Goal: Find specific page/section: Find specific page/section

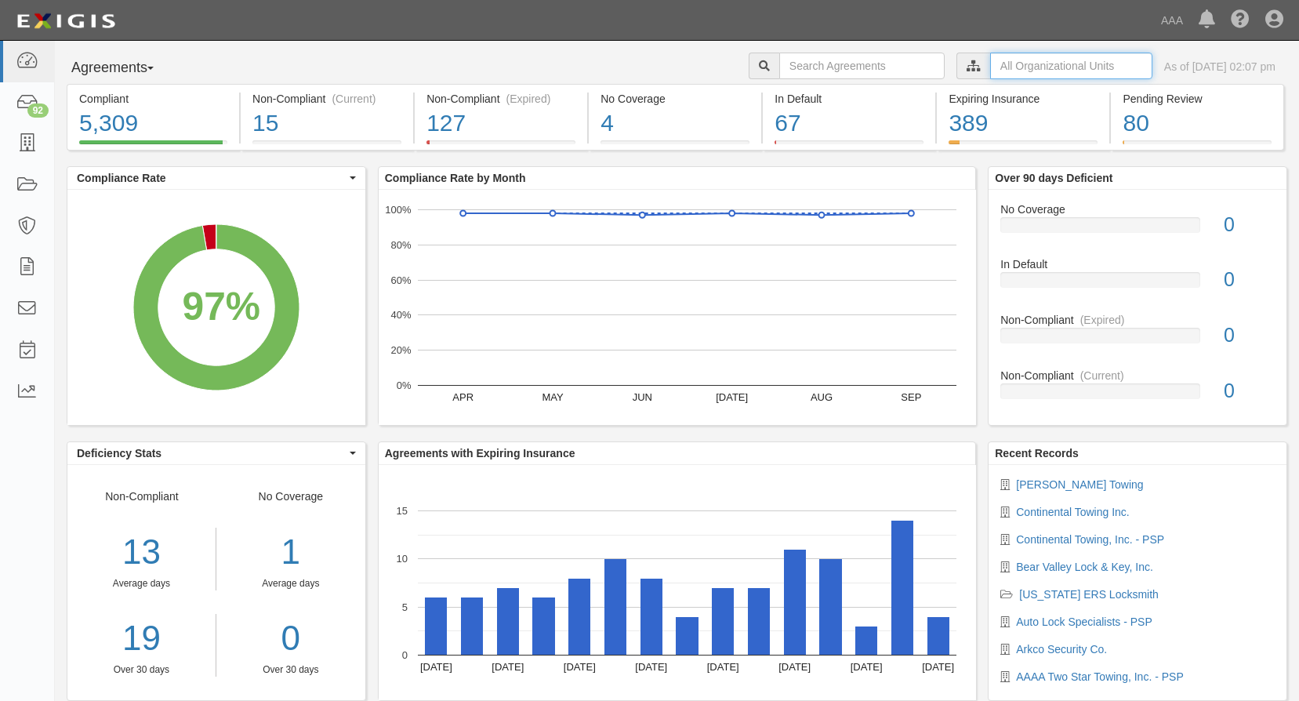
click at [1009, 65] on input "text" at bounding box center [1071, 66] width 162 height 27
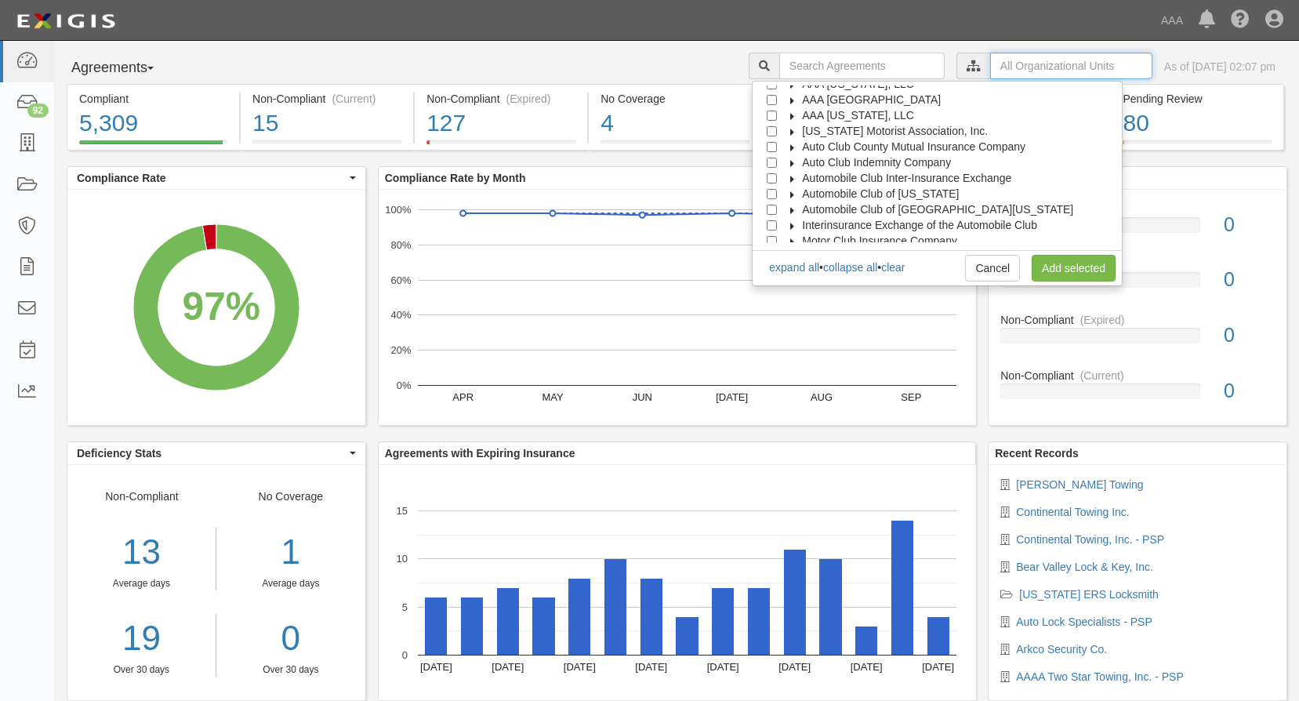
scroll to position [63, 0]
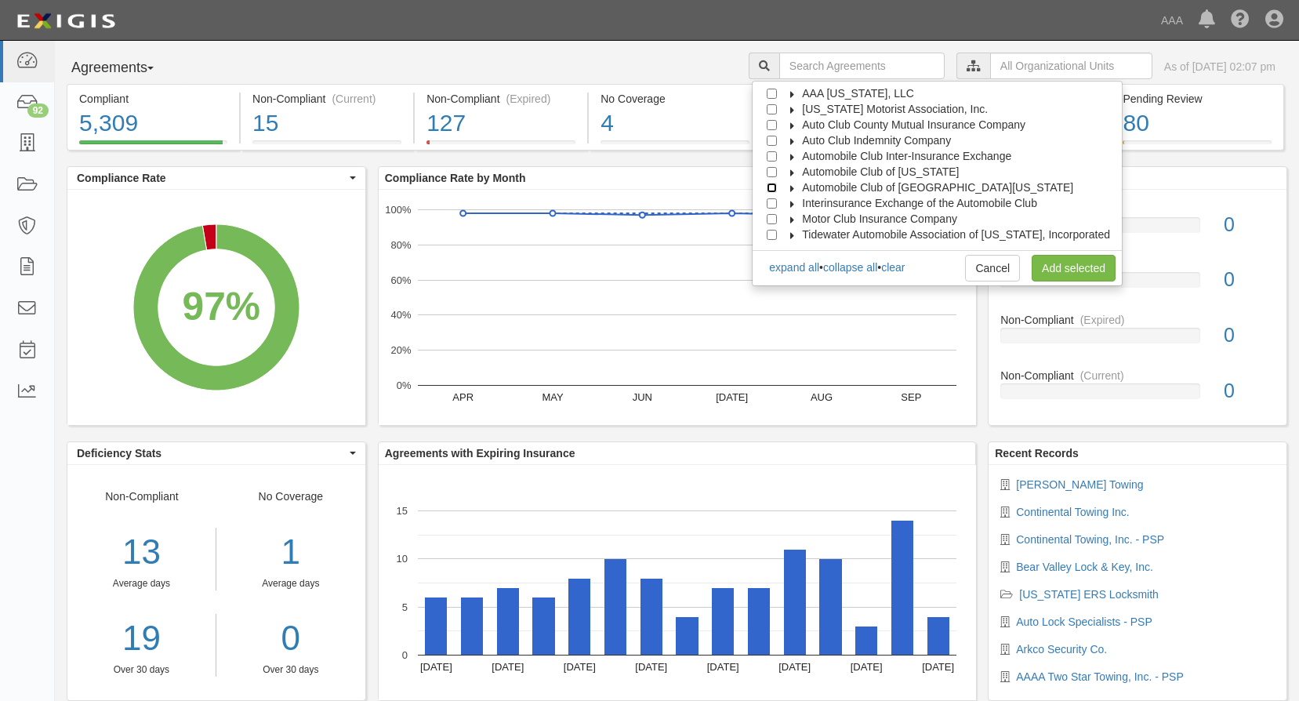
click at [777, 186] on input "Automobile Club of [GEOGRAPHIC_DATA][US_STATE]" at bounding box center [772, 188] width 10 height 10
checkbox input "true"
click at [1089, 263] on link "Add selected" at bounding box center [1074, 268] width 84 height 27
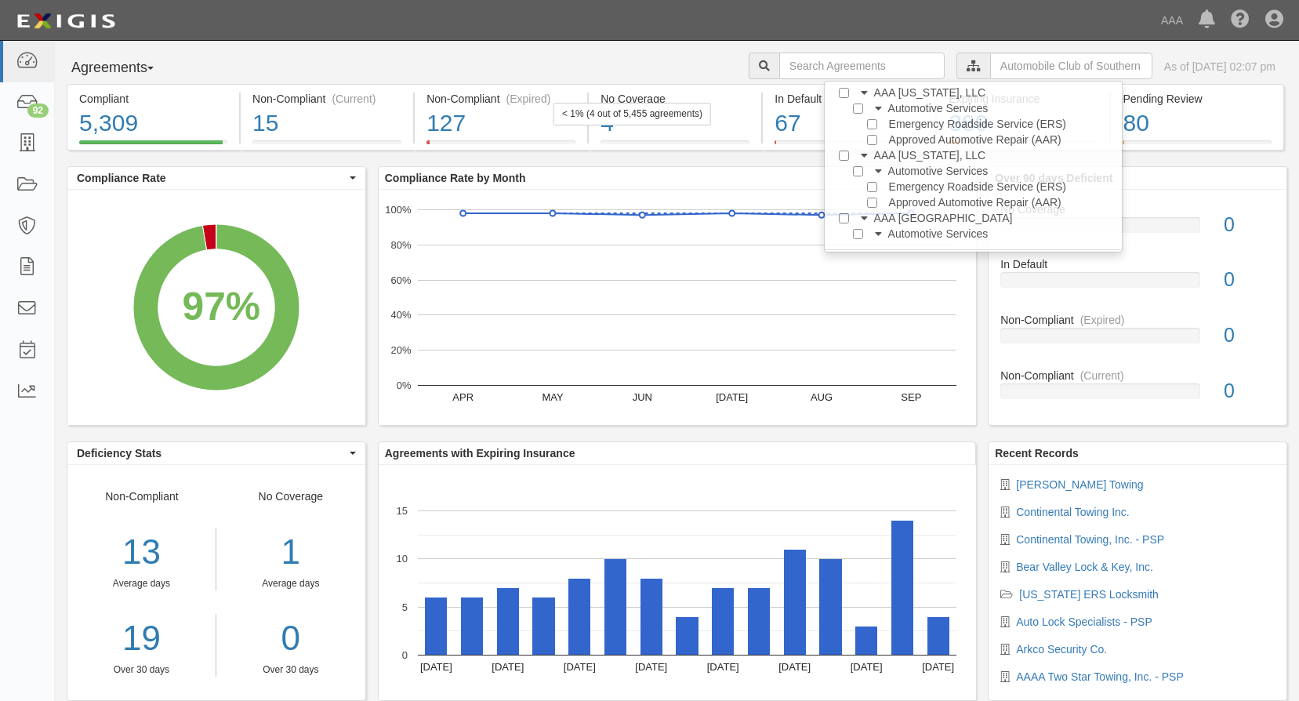
scroll to position [0, 0]
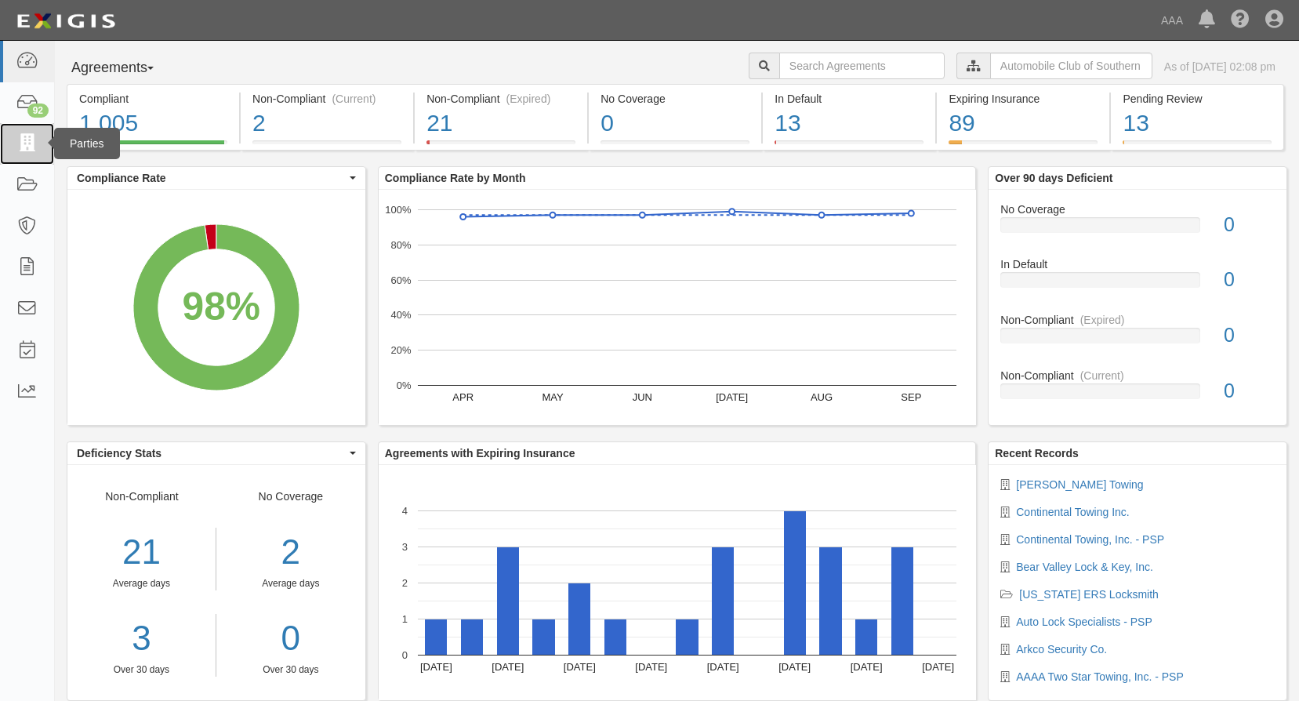
click at [20, 146] on icon at bounding box center [27, 144] width 22 height 18
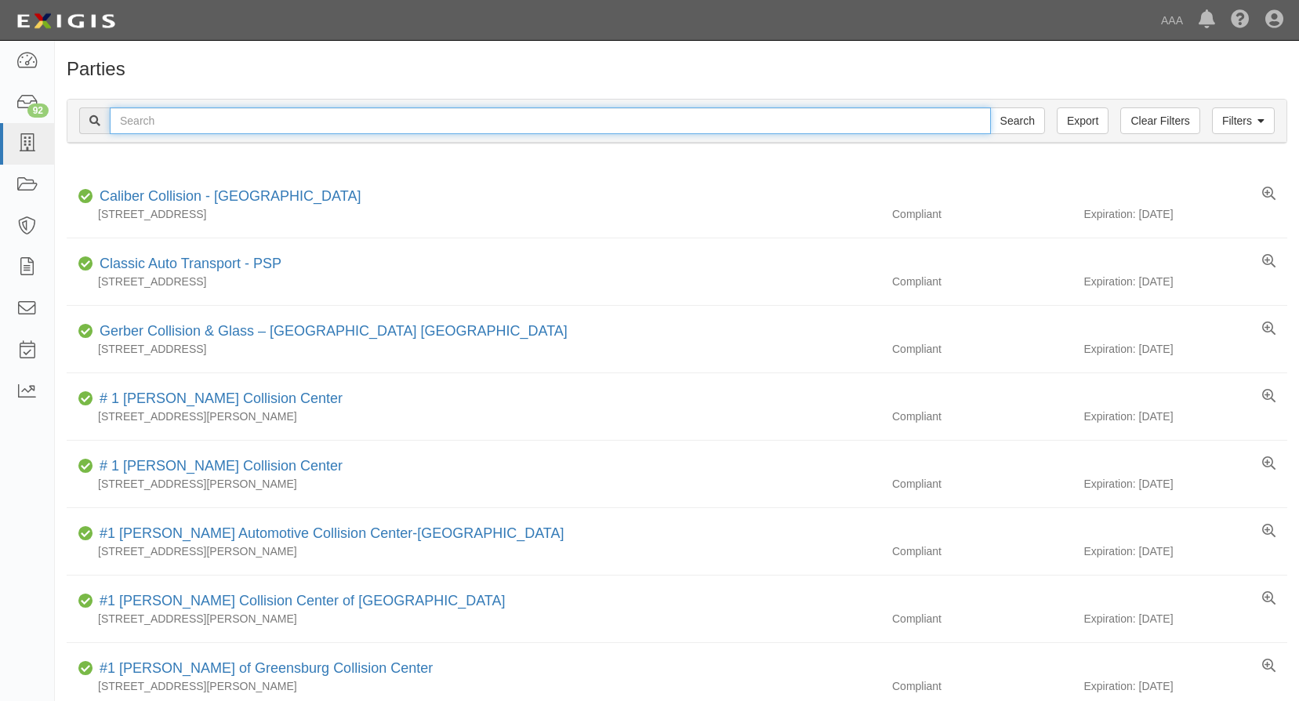
click at [271, 116] on input "text" at bounding box center [550, 120] width 881 height 27
type input "[PERSON_NAME]'s towing"
click at [990, 107] on input "Search" at bounding box center [1017, 120] width 55 height 27
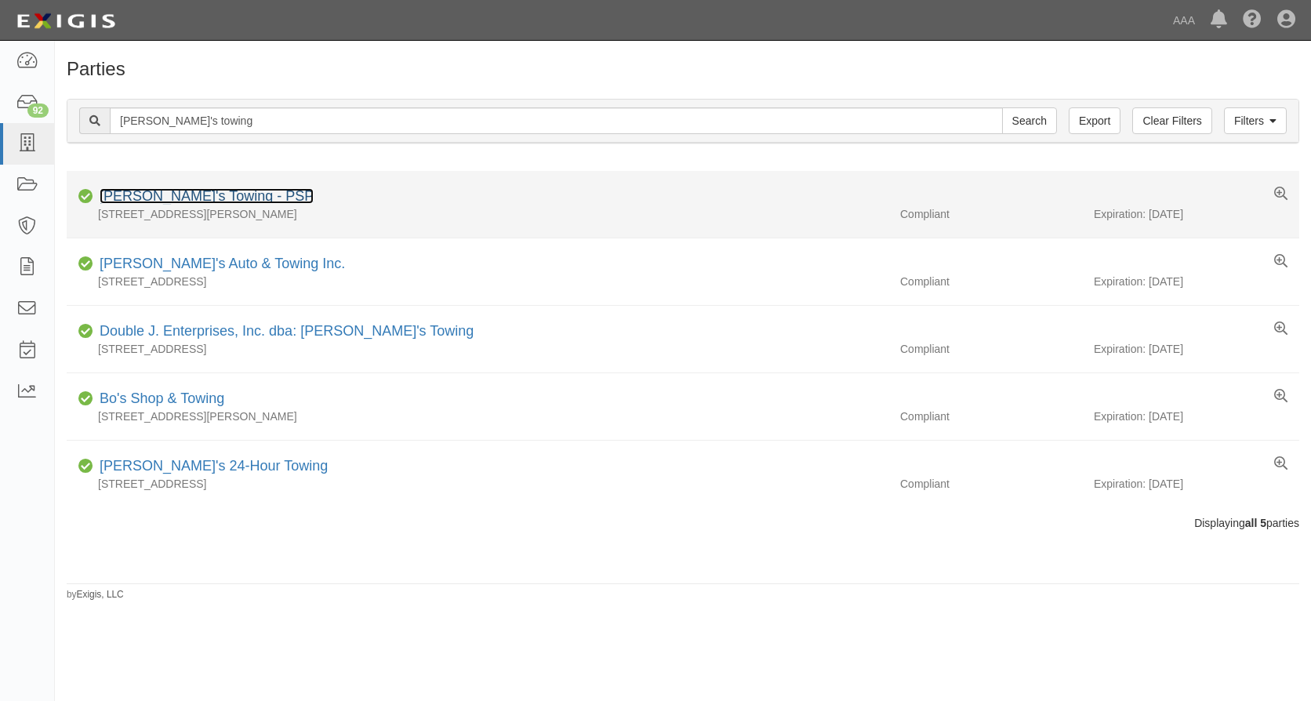
click at [186, 193] on link "[PERSON_NAME]'s Towing - PSP" at bounding box center [207, 196] width 214 height 16
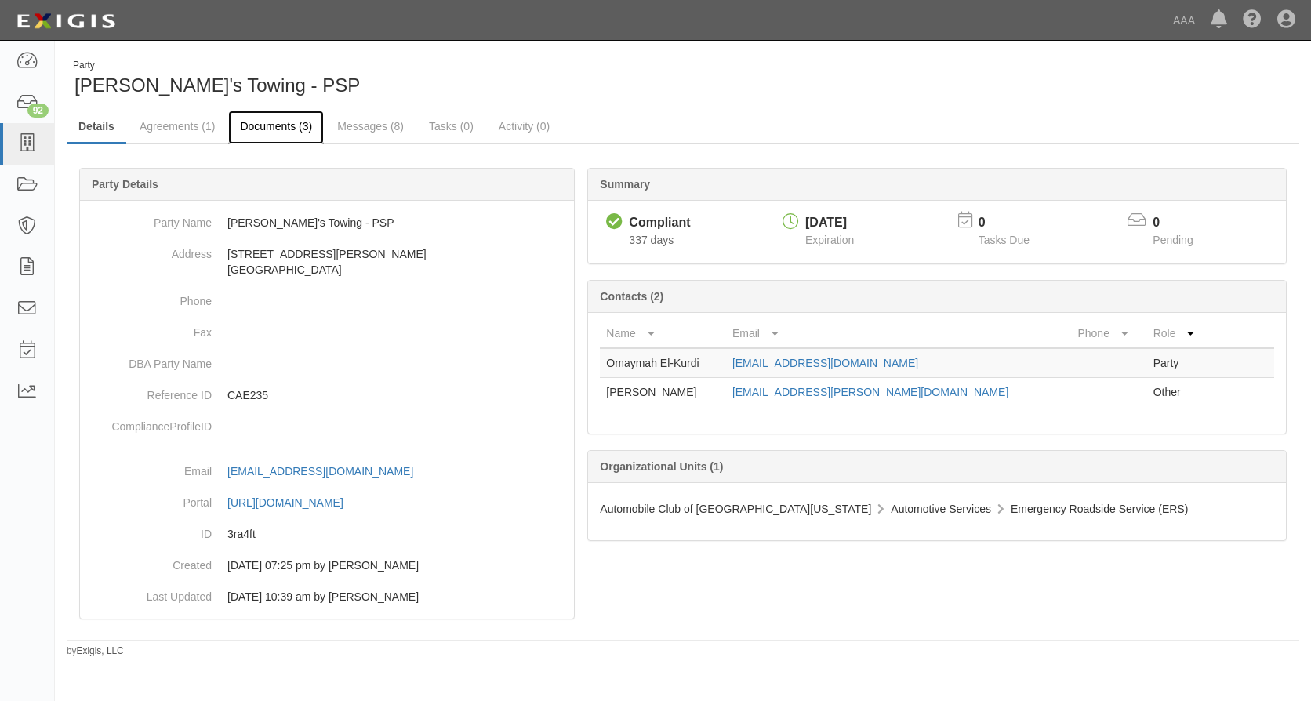
click at [292, 126] on link "Documents (3)" at bounding box center [276, 128] width 96 height 34
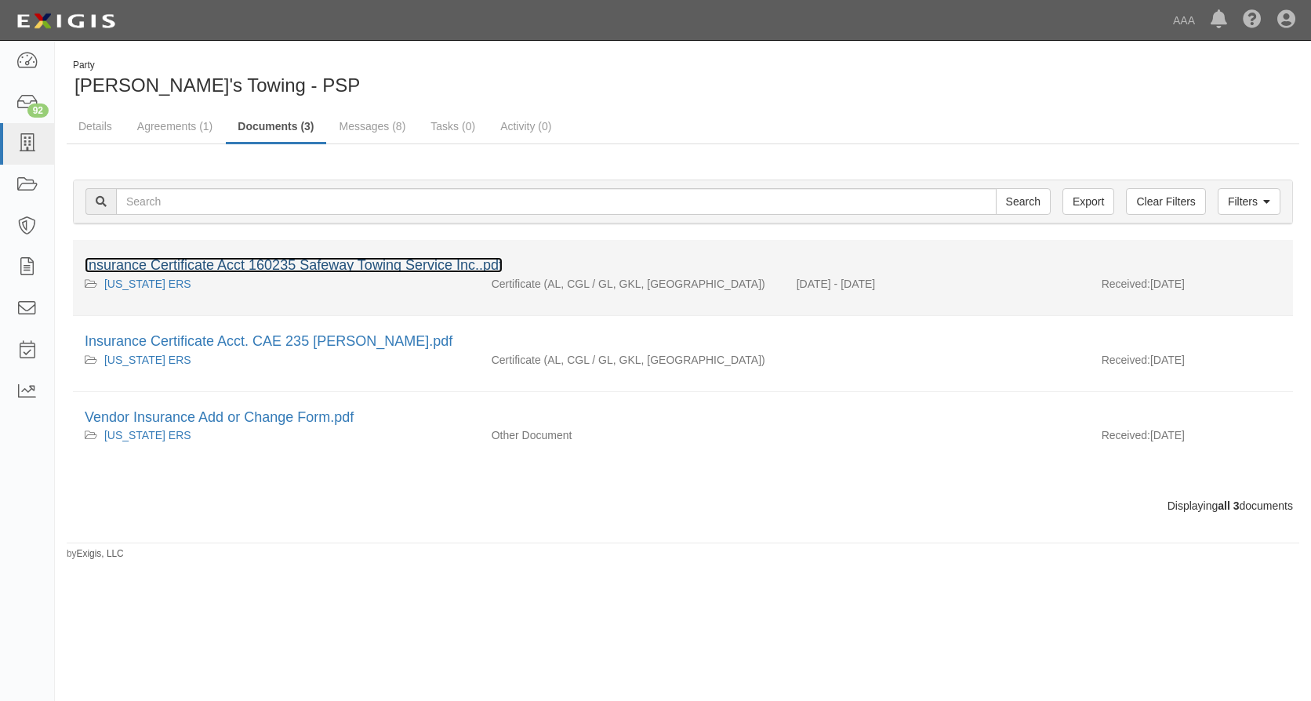
click at [291, 262] on link "Insurance Certificate Acct 160235 Safeway Towing Service Inc..pdf" at bounding box center [294, 265] width 418 height 16
